Goal: Task Accomplishment & Management: Manage account settings

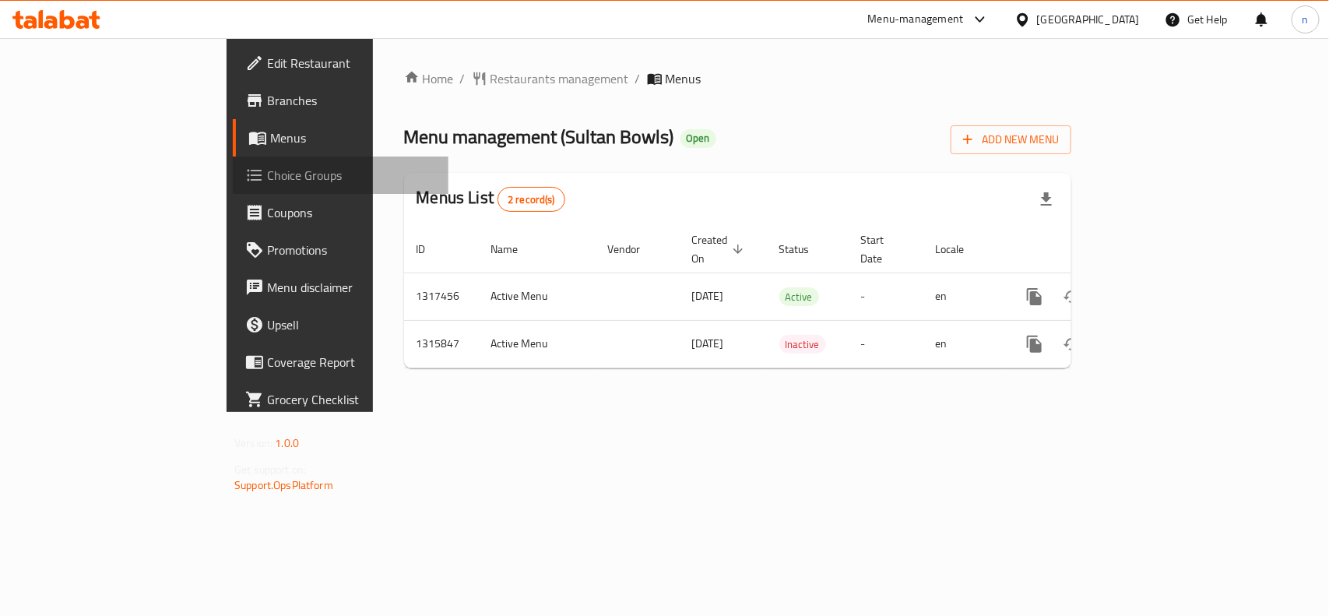
click at [267, 167] on span "Choice Groups" at bounding box center [351, 175] width 169 height 19
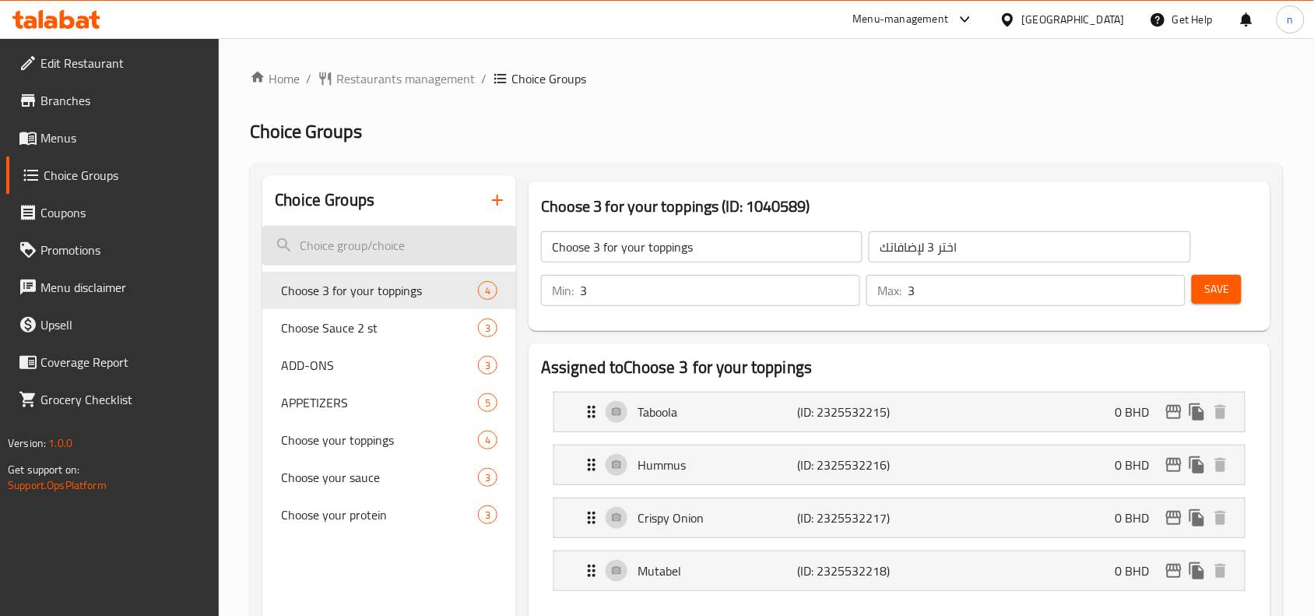
click at [368, 239] on input "search" at bounding box center [389, 246] width 254 height 40
click at [336, 237] on input "search" at bounding box center [389, 246] width 254 height 40
paste input "Choose your base"
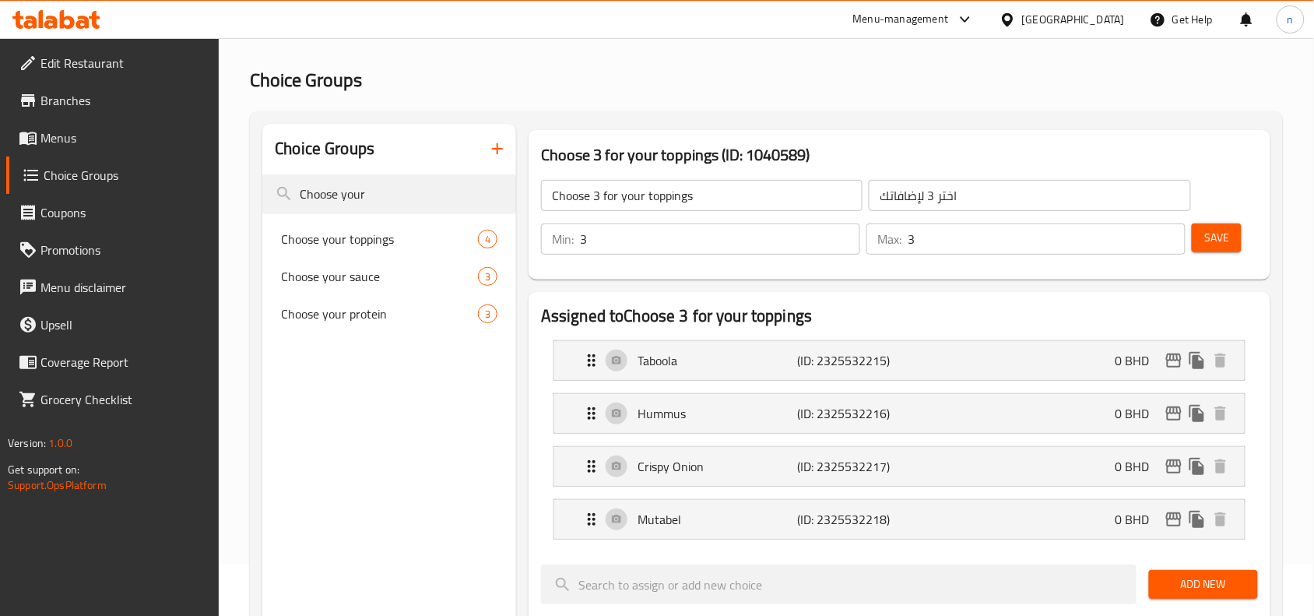
scroll to position [97, 0]
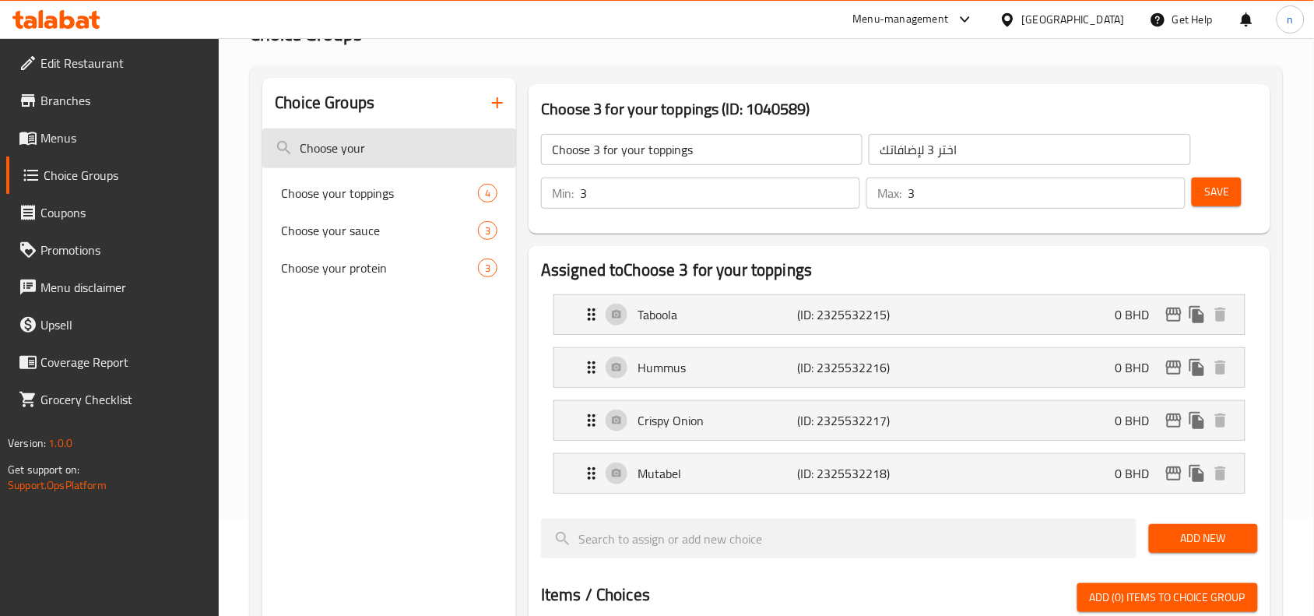
click at [405, 137] on input "Choose your" at bounding box center [389, 148] width 254 height 40
type input "C"
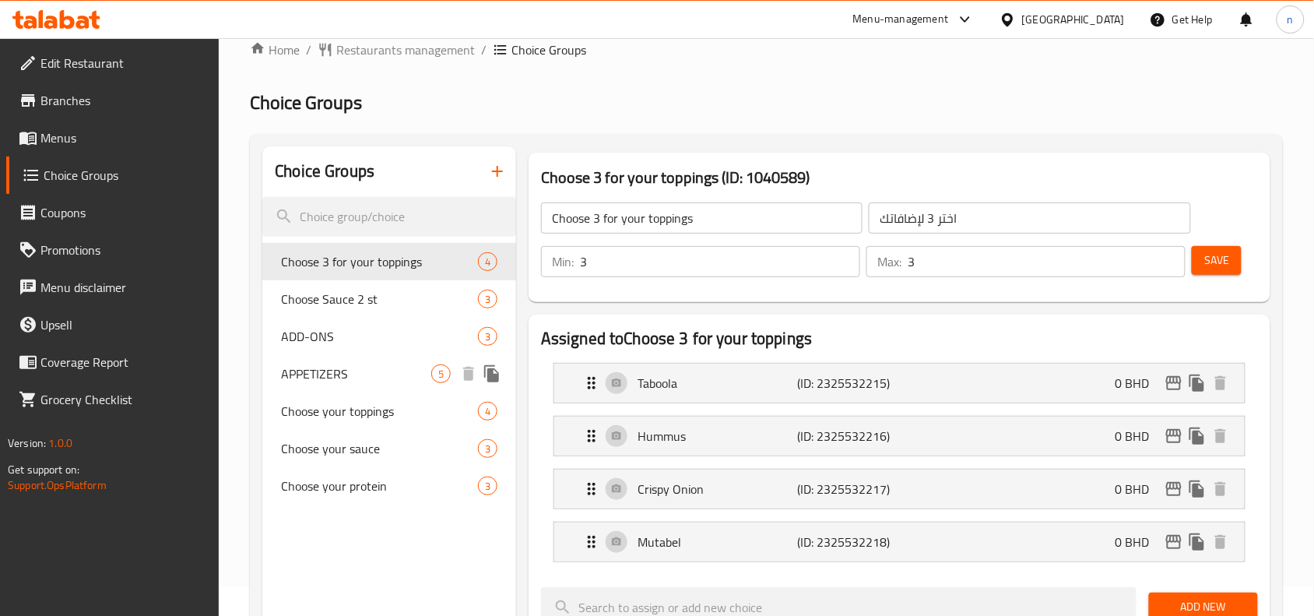
scroll to position [0, 0]
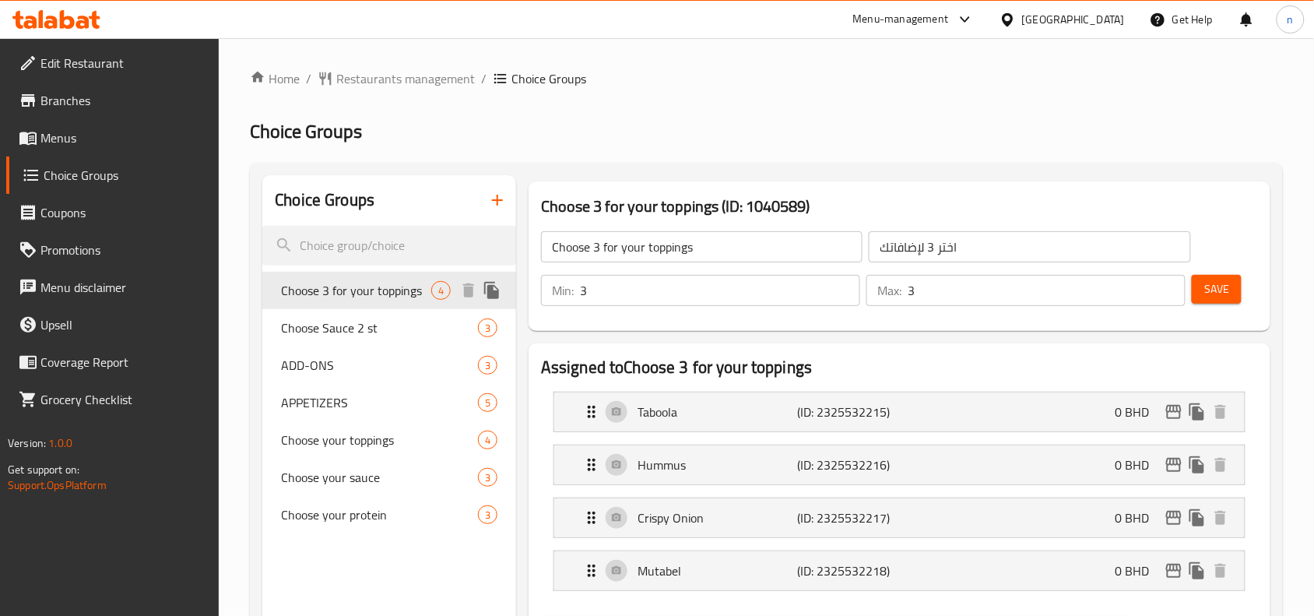
click at [360, 286] on span "Choose 3 for your toppings" at bounding box center [356, 290] width 150 height 19
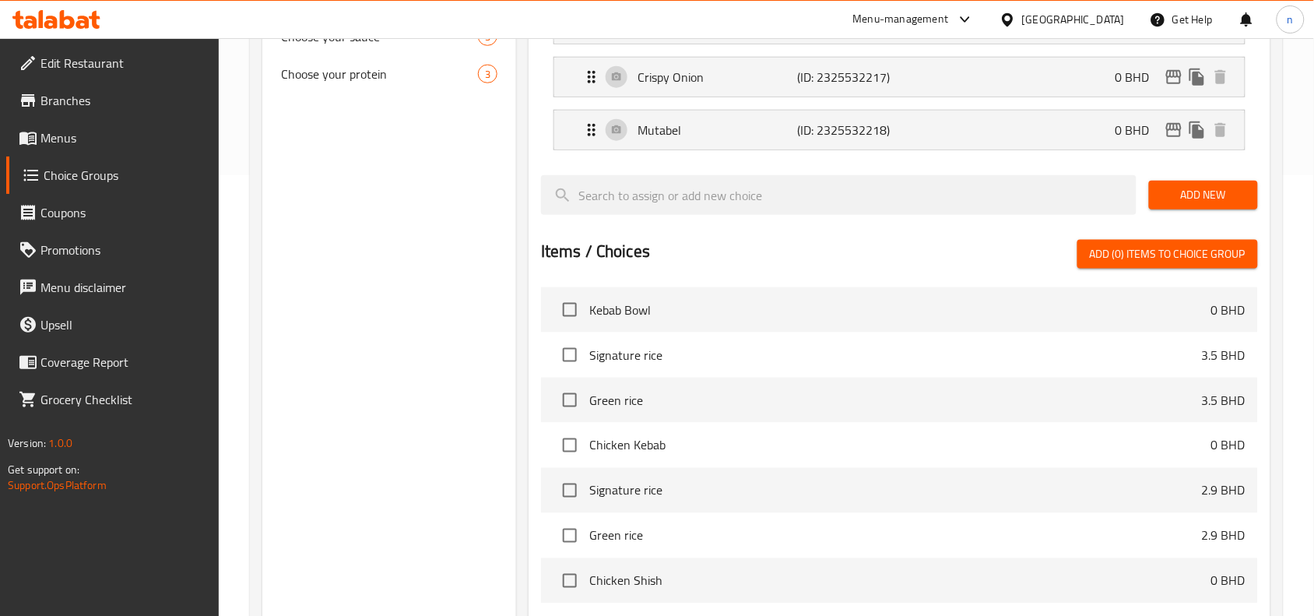
scroll to position [292, 0]
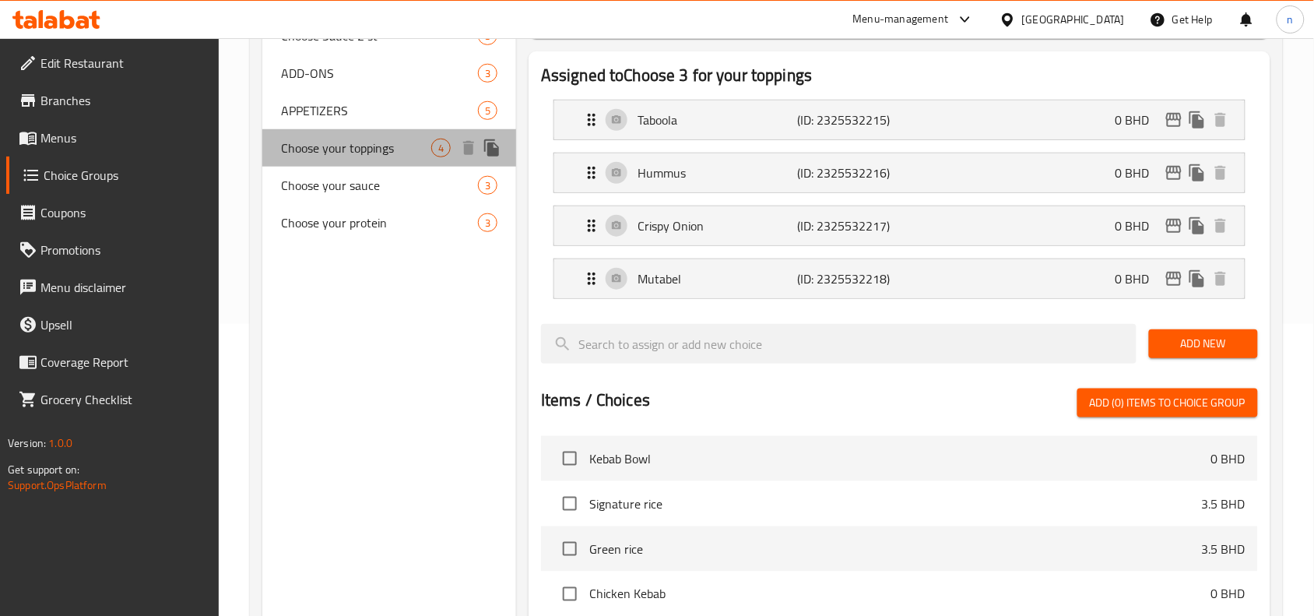
click at [368, 156] on span "Choose your toppings" at bounding box center [356, 148] width 150 height 19
type input "Choose your toppings"
type input "اختر إضافاتك"
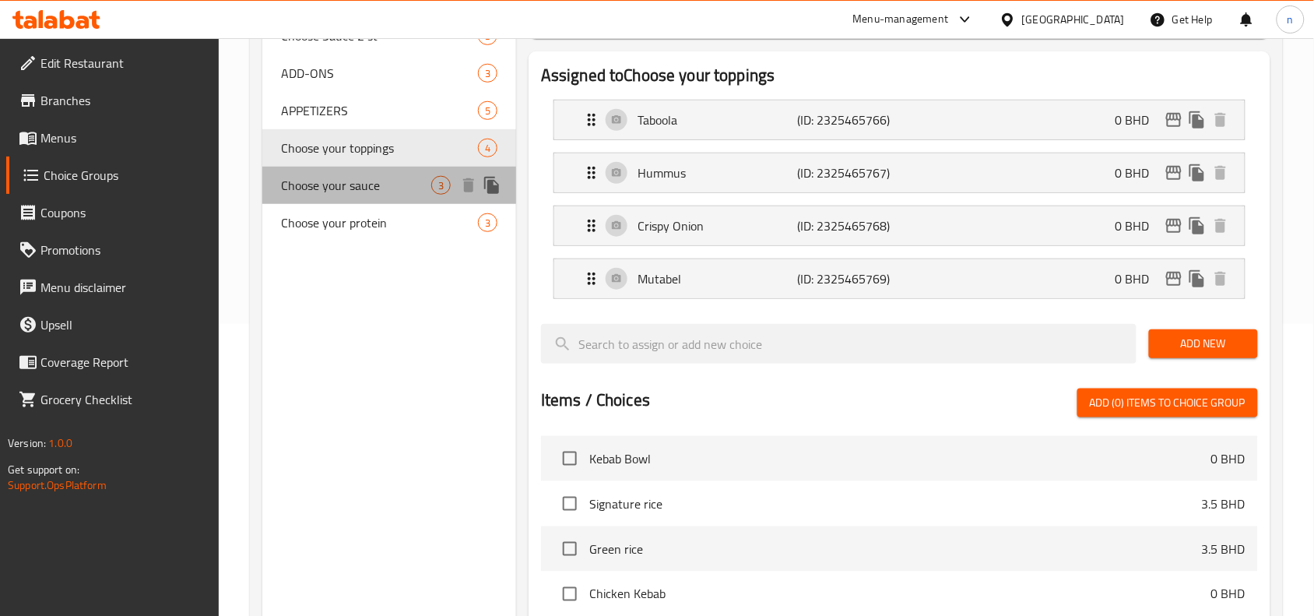
click at [339, 185] on span "Choose your sauce" at bounding box center [356, 185] width 150 height 19
type input "Choose your sauce"
type input "اختر صلصتك"
type input "2"
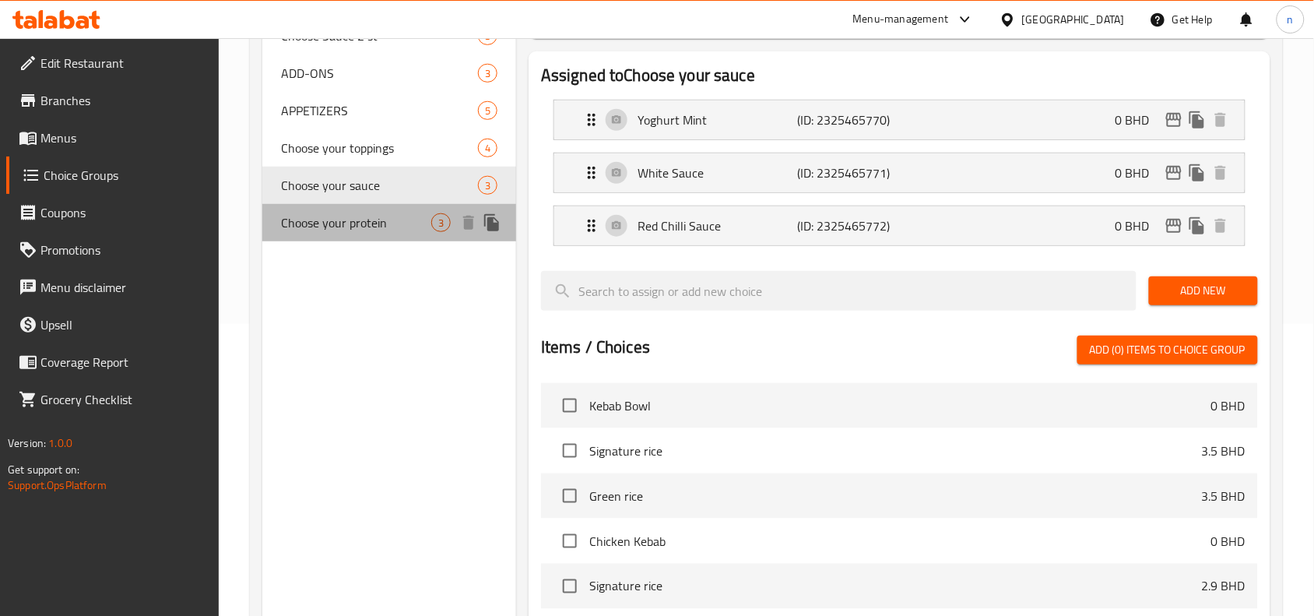
click at [328, 220] on span "Choose your protein" at bounding box center [356, 222] width 150 height 19
type input "Choose your protein"
type input "اختر البروتين الخاص بك"
type input "1"
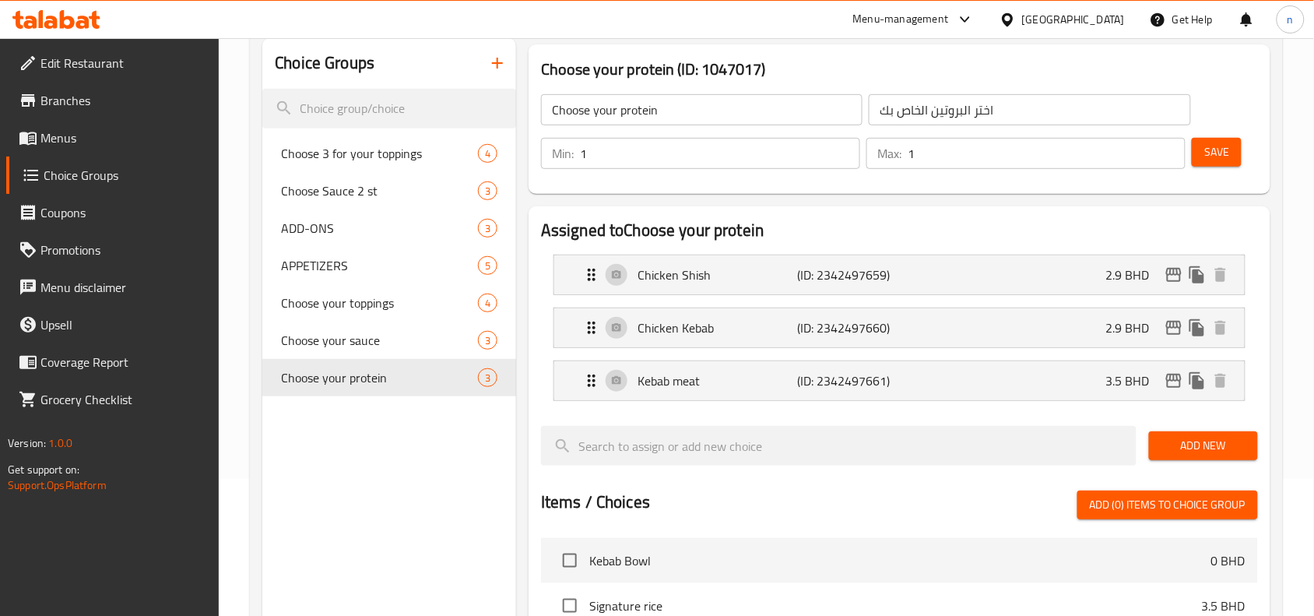
scroll to position [0, 0]
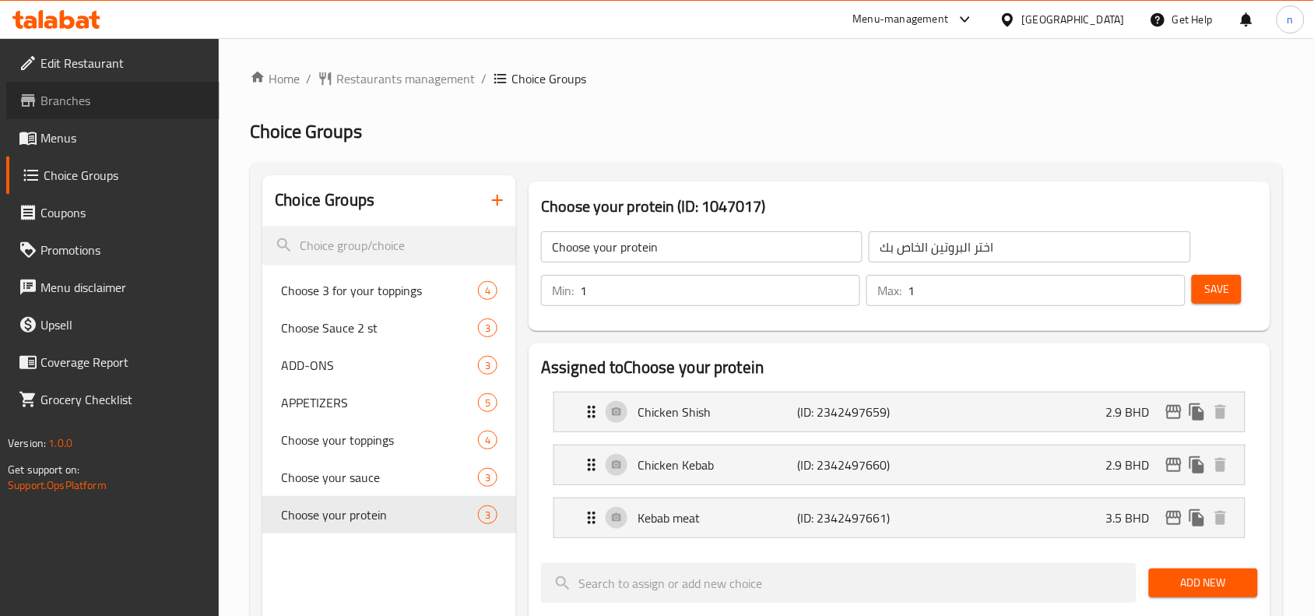
click at [83, 91] on span "Branches" at bounding box center [123, 100] width 167 height 19
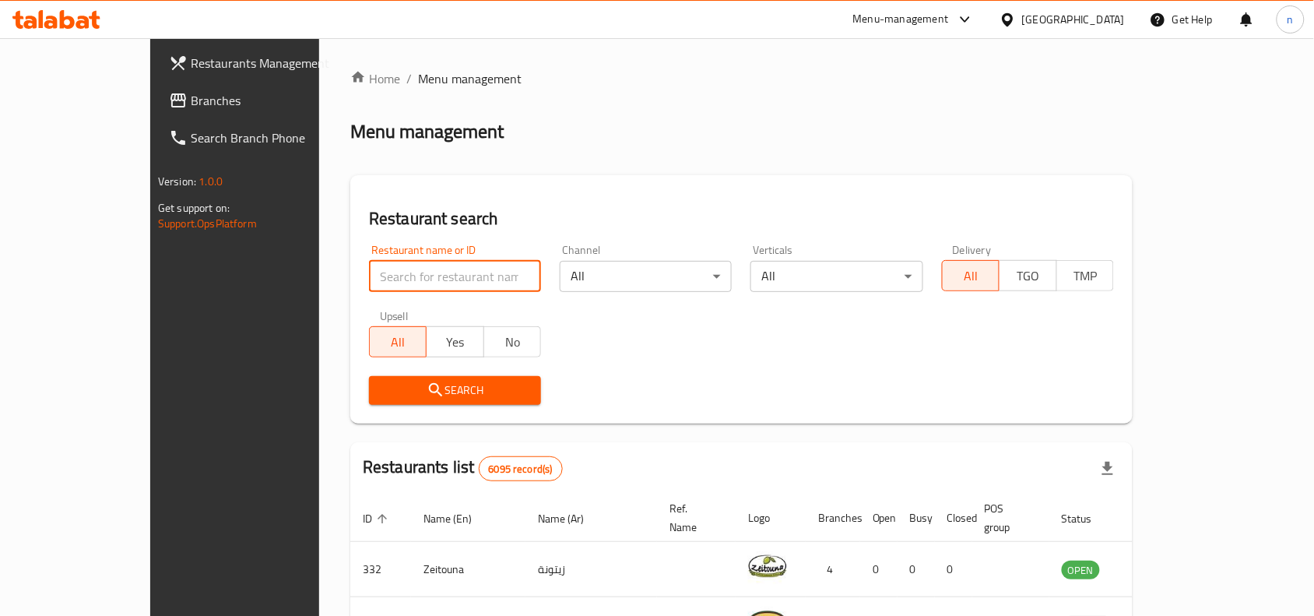
click at [369, 285] on input "search" at bounding box center [455, 276] width 172 height 31
paste input "779715"
type input "779715"
click at [386, 395] on span "Search" at bounding box center [455, 390] width 147 height 19
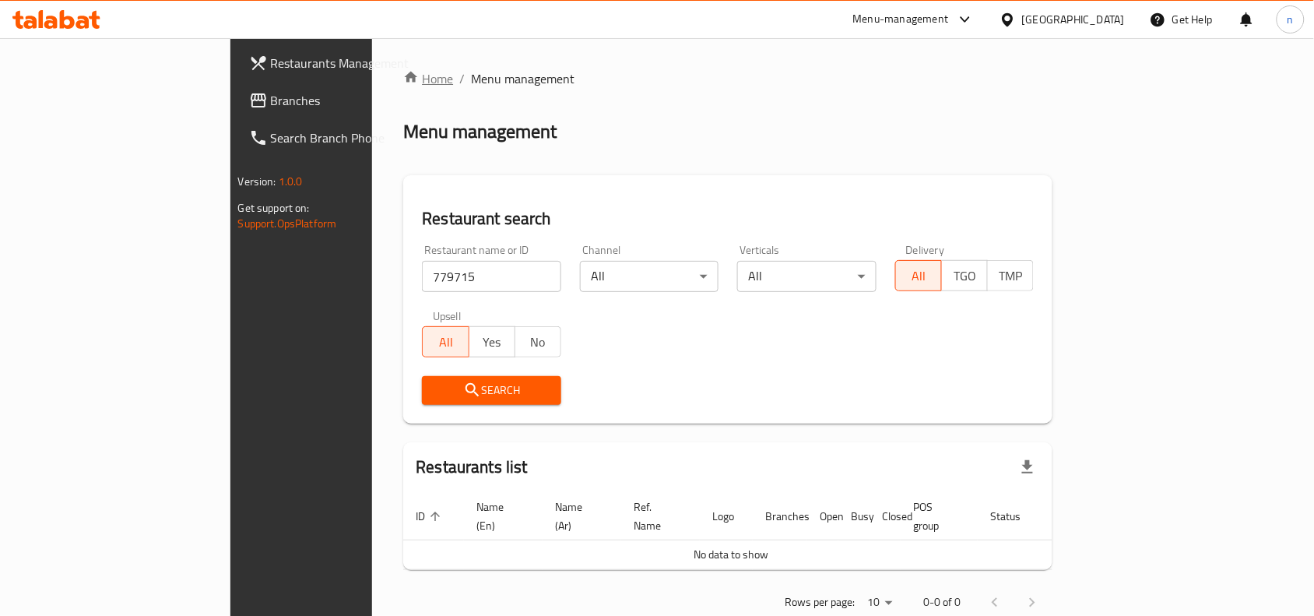
click at [403, 76] on link "Home" at bounding box center [428, 78] width 50 height 19
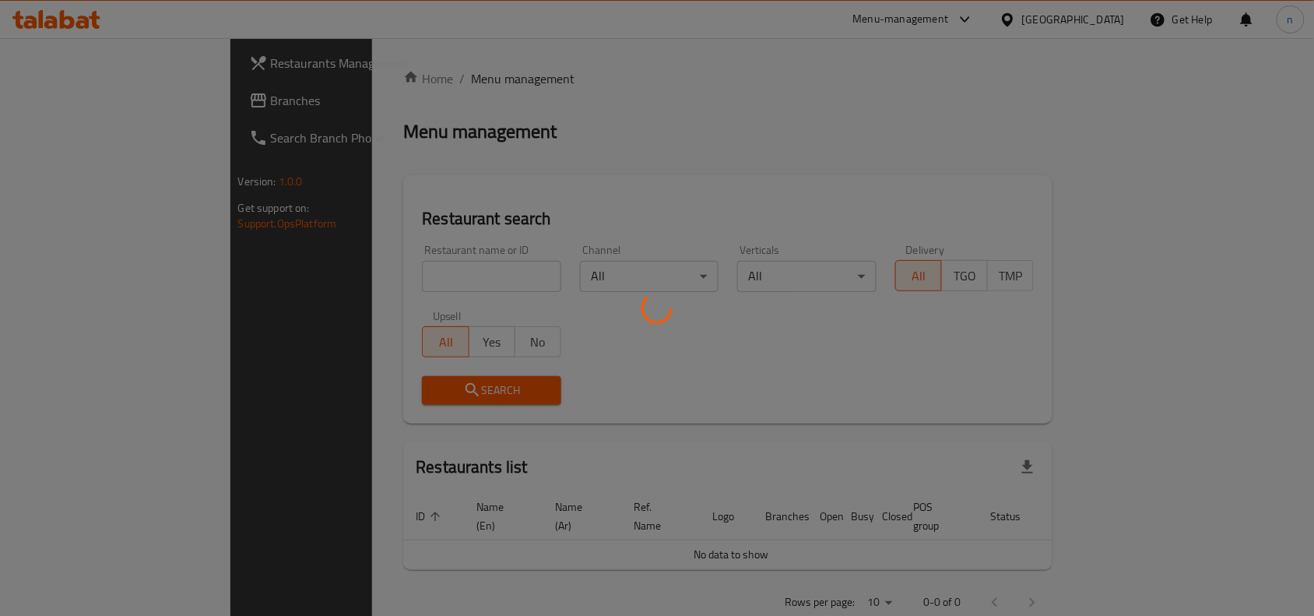
click at [60, 101] on div at bounding box center [657, 308] width 1314 height 616
click at [72, 101] on div at bounding box center [657, 308] width 1314 height 616
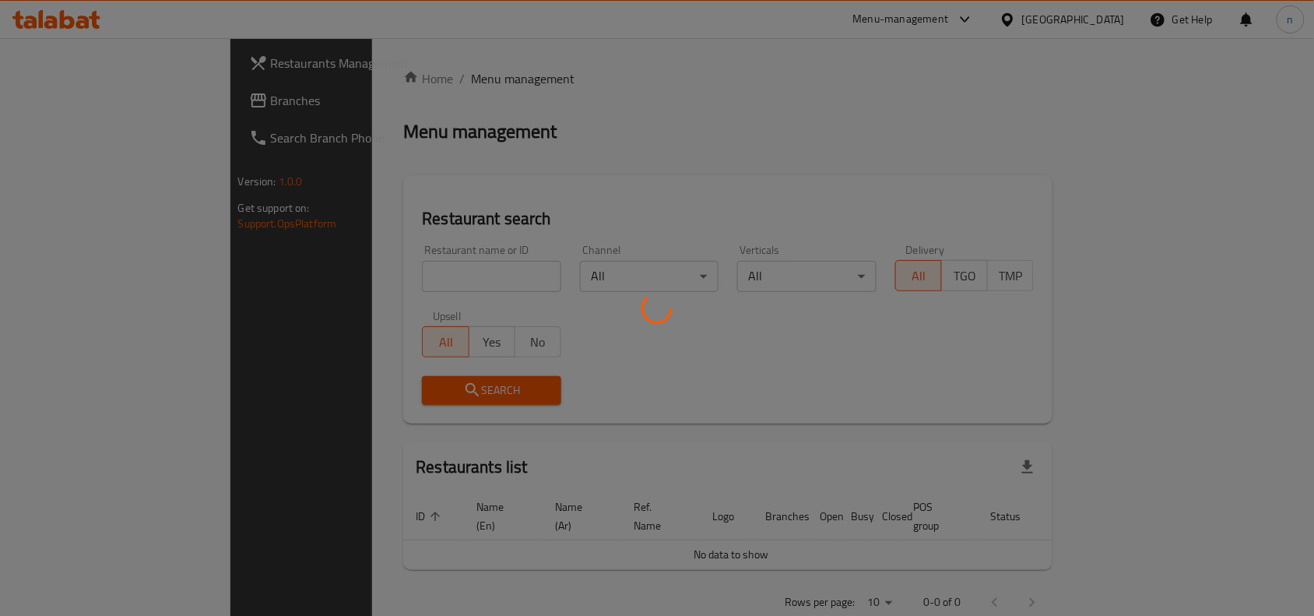
click at [87, 105] on div at bounding box center [657, 308] width 1314 height 616
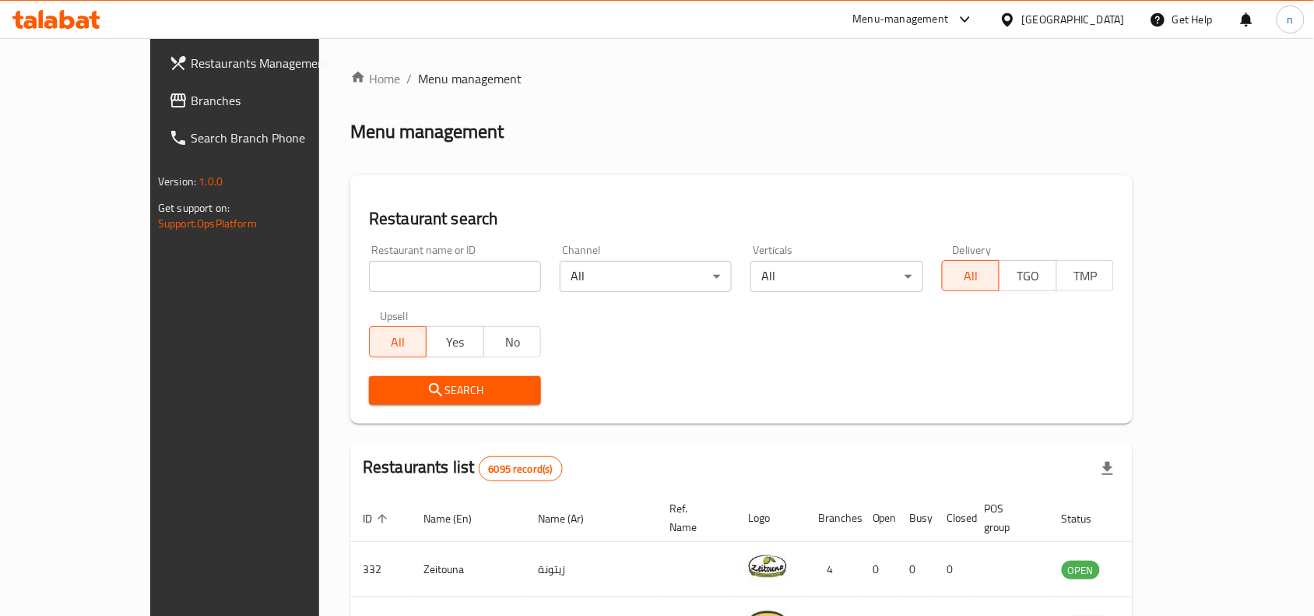
click at [191, 102] on span "Branches" at bounding box center [274, 100] width 167 height 19
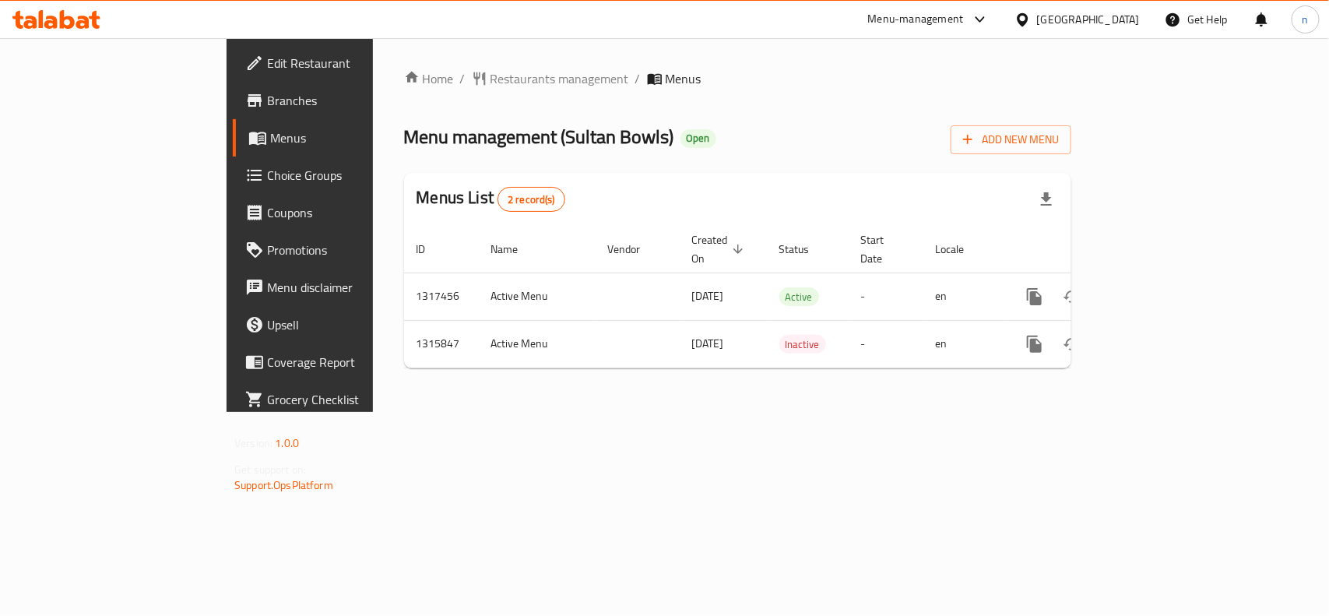
click at [267, 175] on span "Choice Groups" at bounding box center [351, 175] width 169 height 19
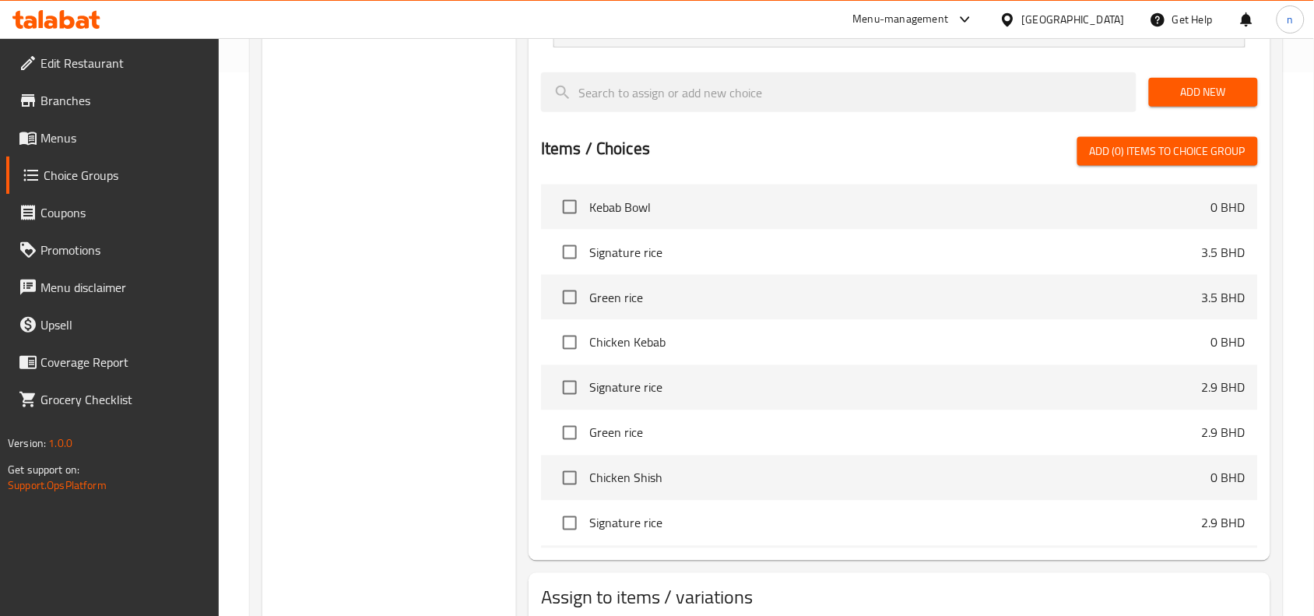
scroll to position [356, 0]
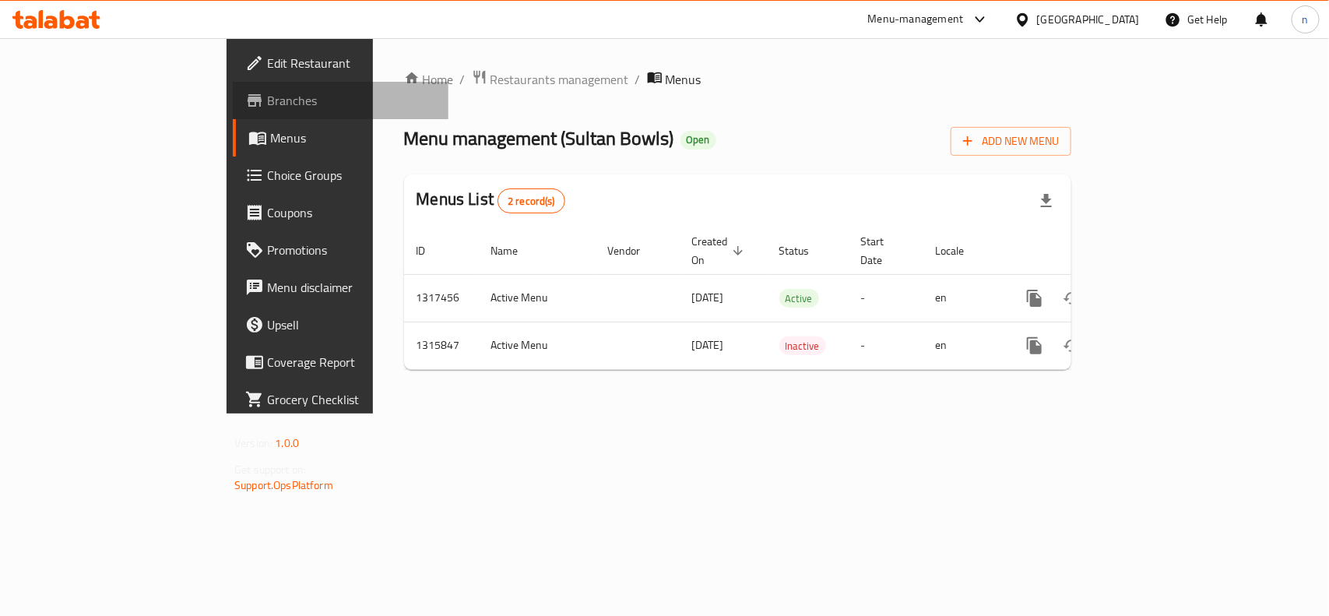
click at [267, 98] on span "Branches" at bounding box center [351, 100] width 169 height 19
